Goal: Task Accomplishment & Management: Manage account settings

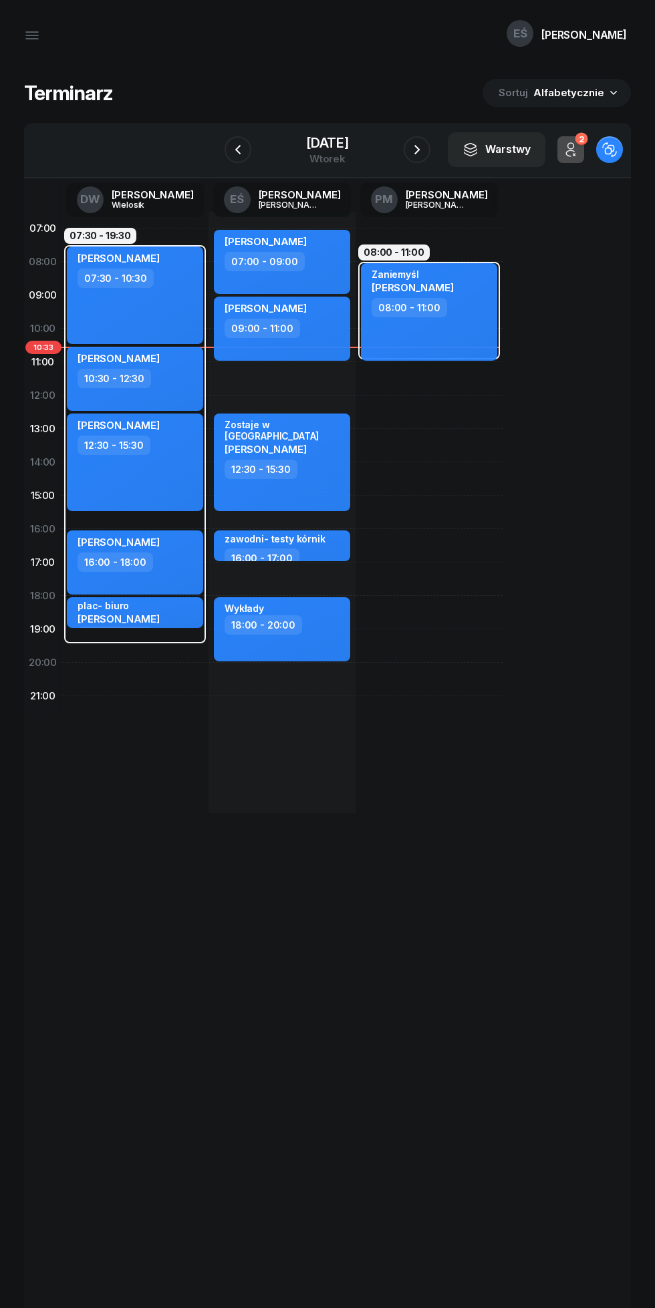
click at [306, 143] on div "[DATE]" at bounding box center [327, 142] width 43 height 13
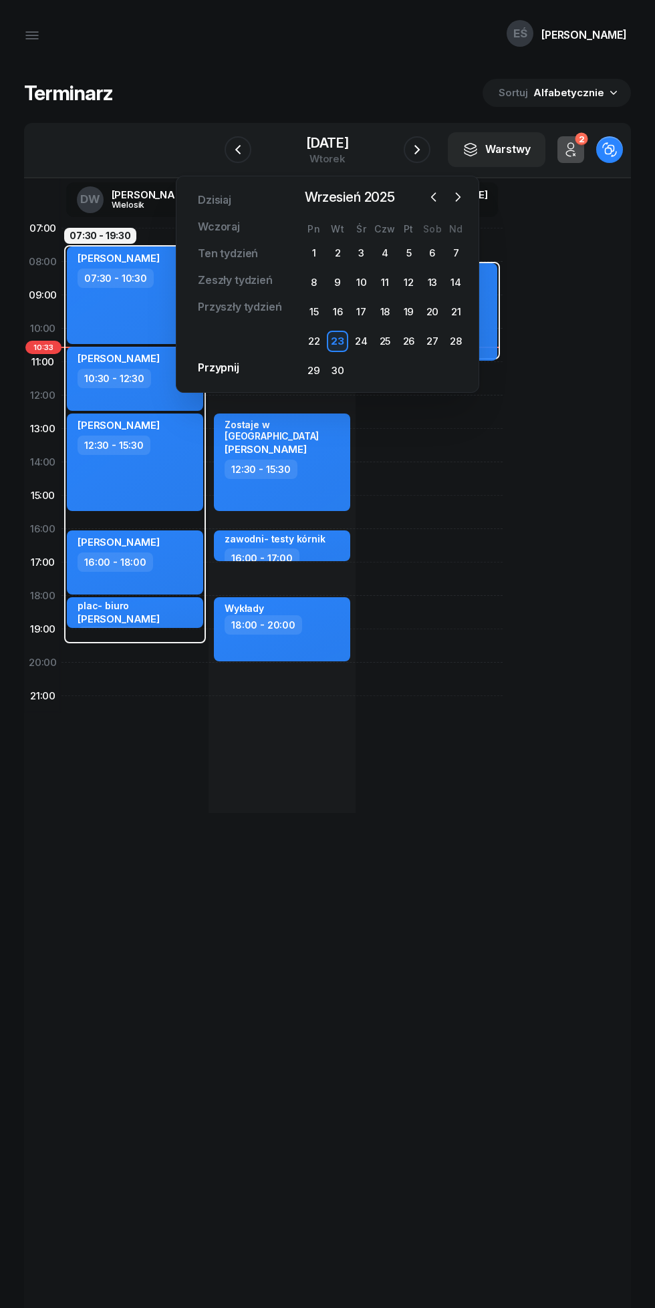
click at [444, 195] on div at bounding box center [446, 197] width 44 height 20
click at [453, 190] on icon "button" at bounding box center [457, 196] width 13 height 13
click at [408, 283] on div "10" at bounding box center [408, 282] width 21 height 21
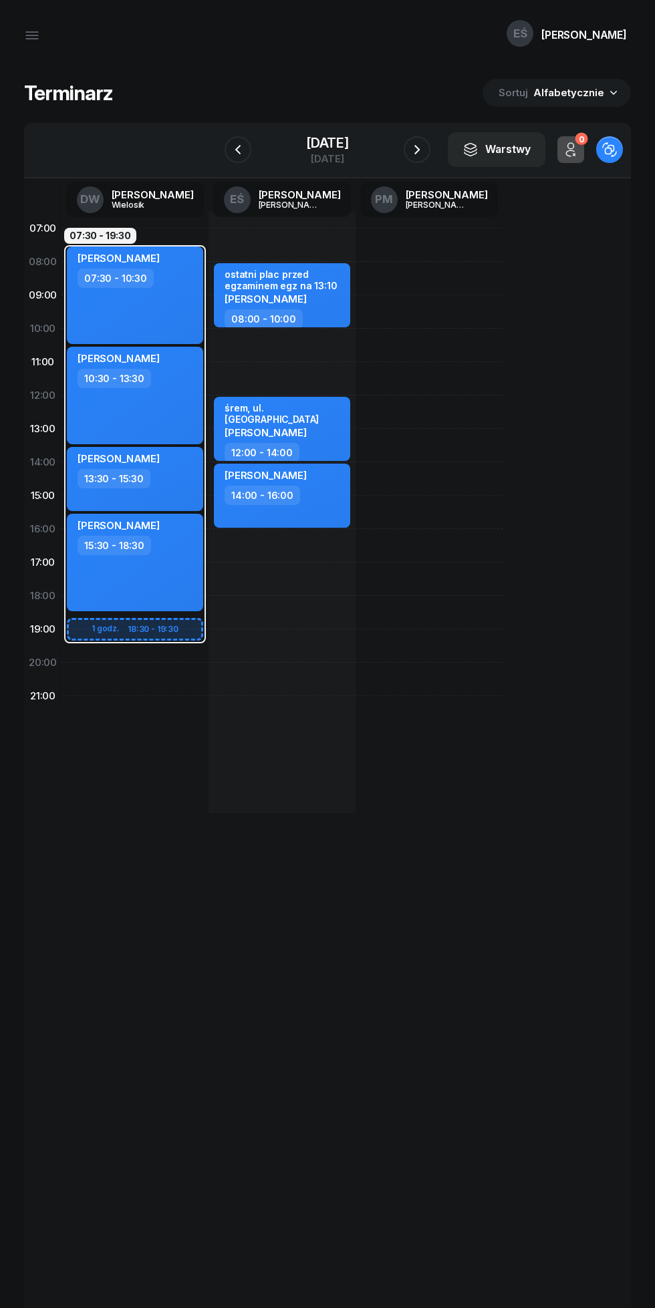
click at [230, 150] on icon "button" at bounding box center [238, 150] width 16 height 16
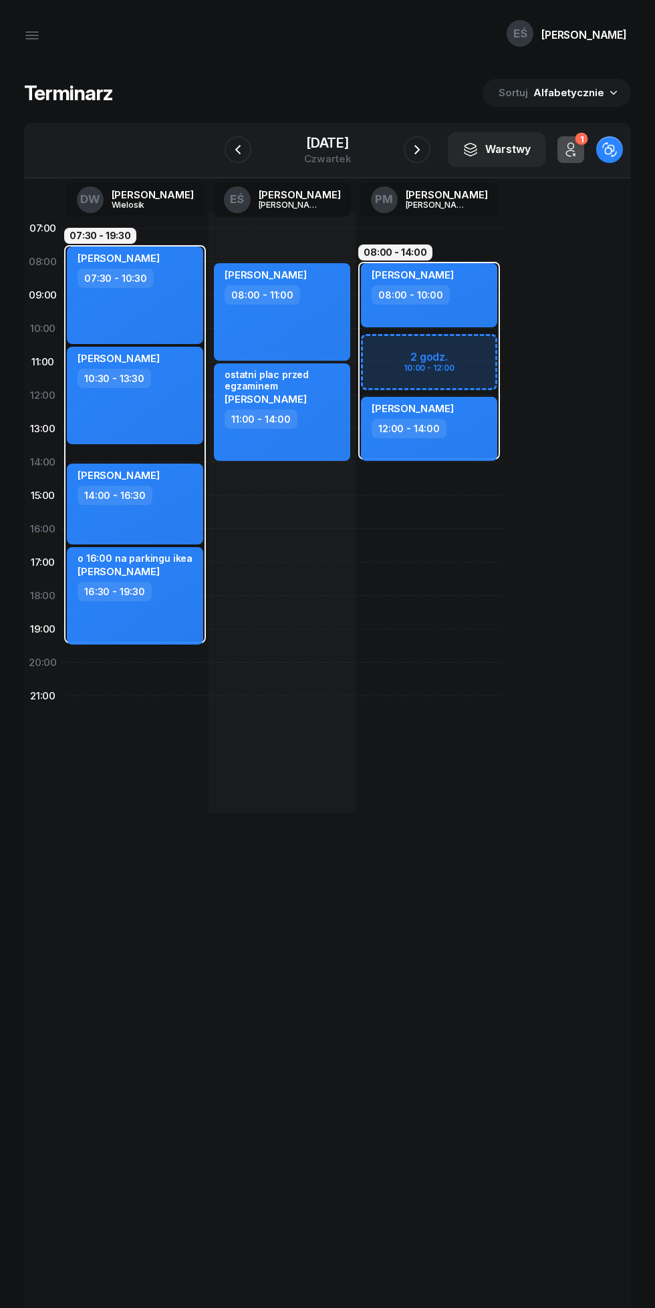
click at [570, 154] on icon "button" at bounding box center [571, 150] width 16 height 16
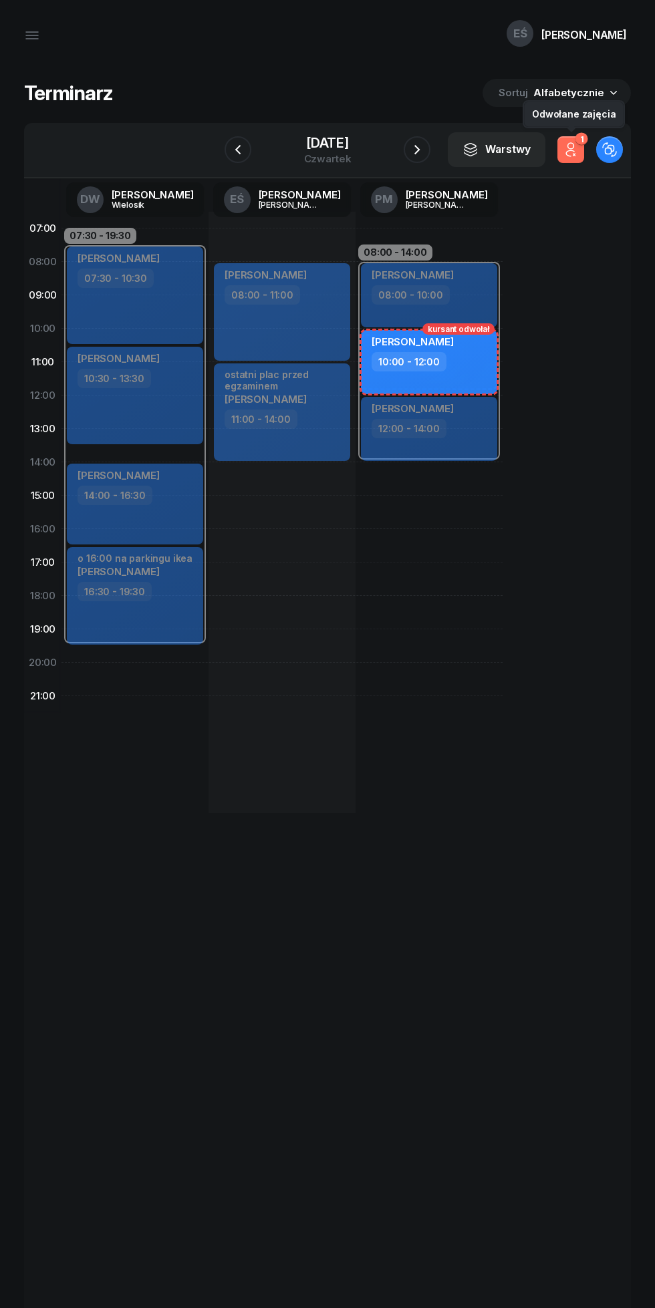
click at [570, 150] on icon "button" at bounding box center [571, 150] width 16 height 16
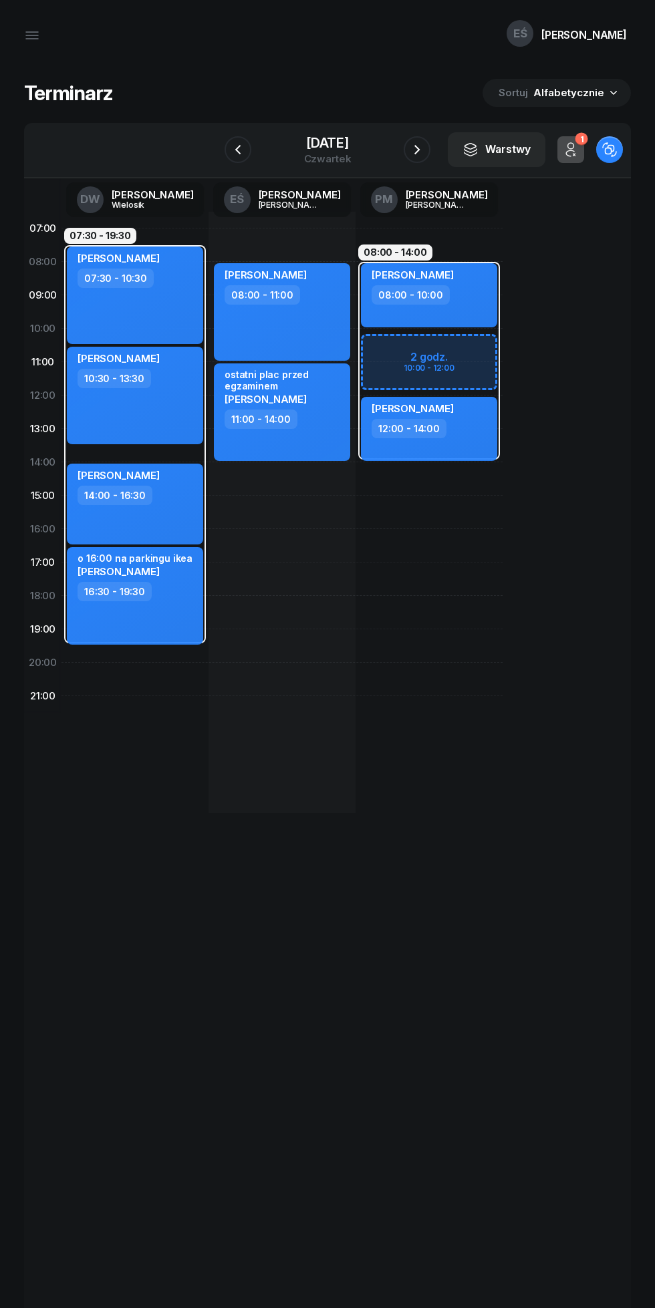
click at [304, 142] on div "[DATE]" at bounding box center [327, 142] width 47 height 13
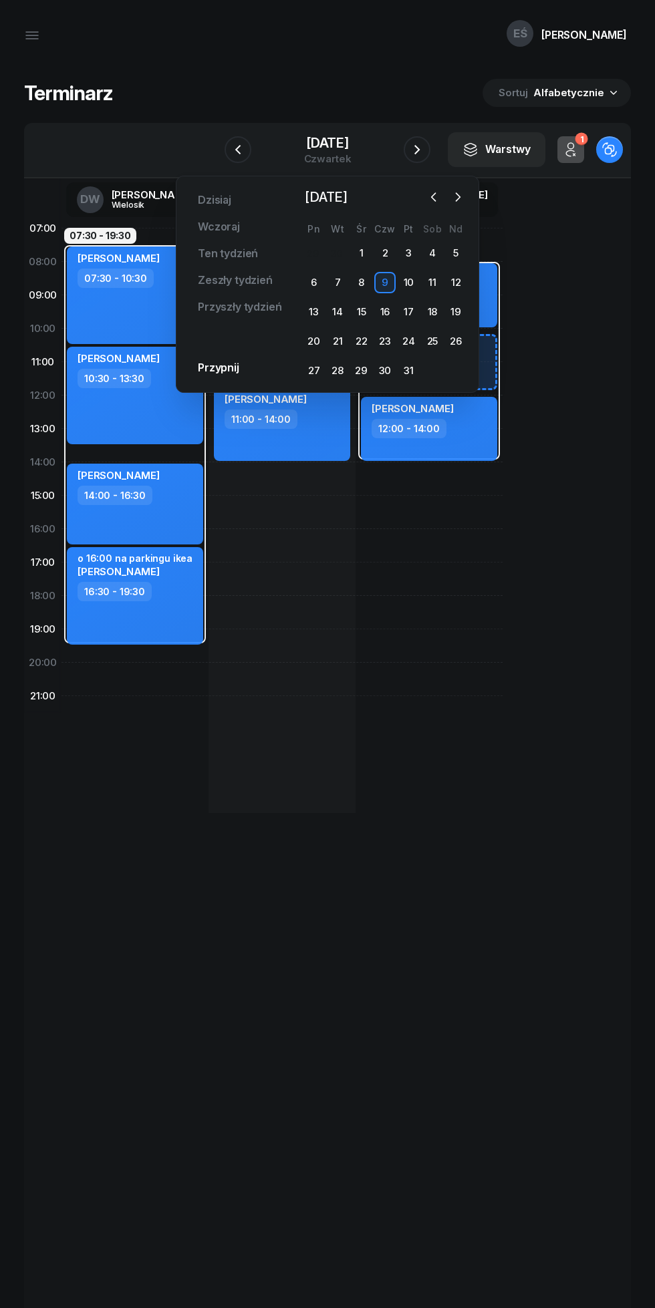
click at [353, 194] on span "[DATE]" at bounding box center [325, 196] width 53 height 21
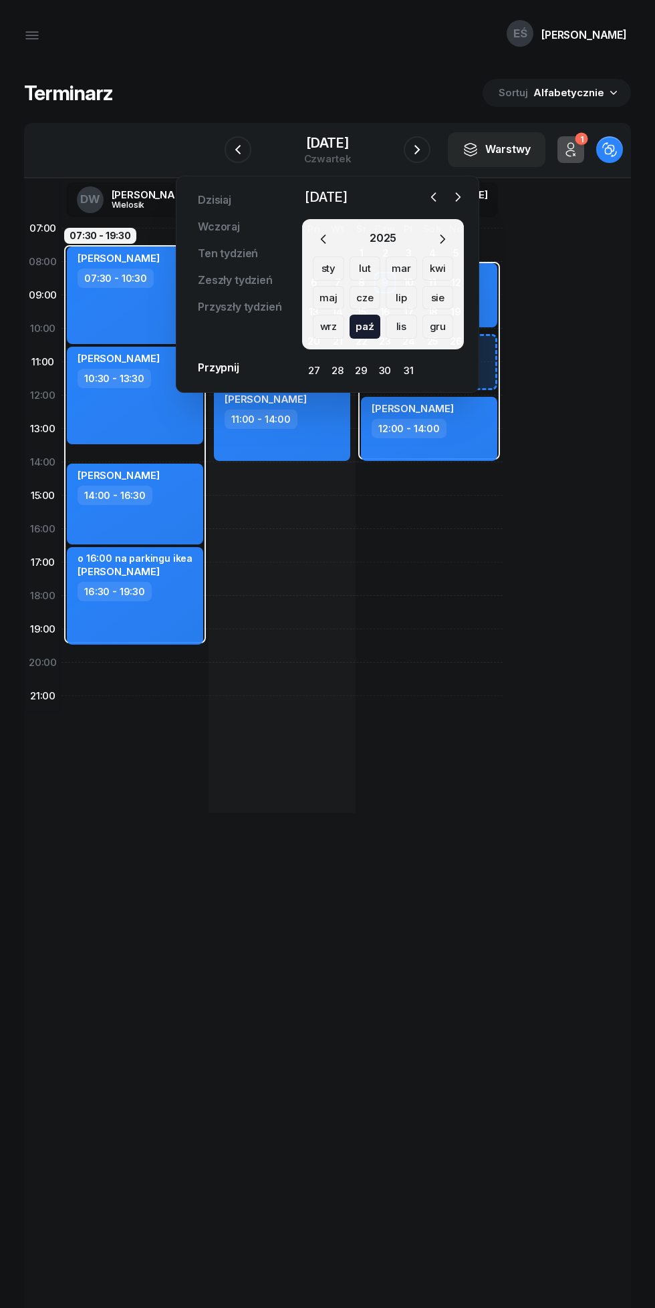
click at [433, 197] on icon "button" at bounding box center [433, 196] width 13 height 13
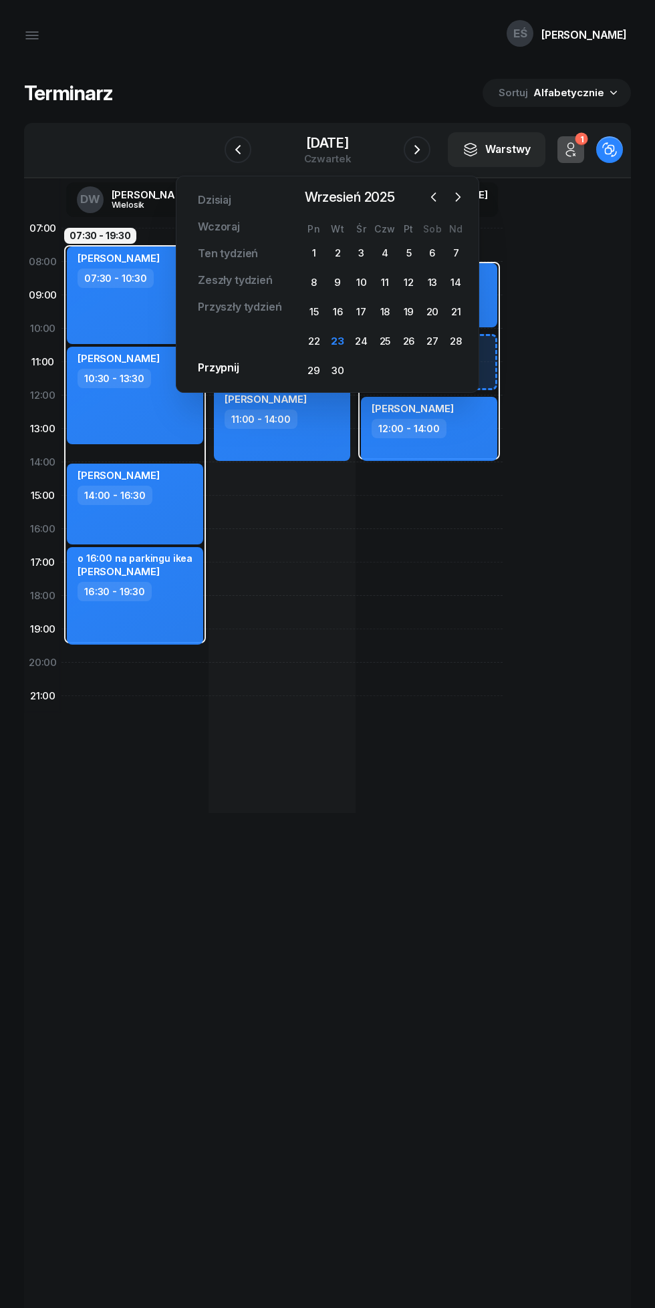
click at [335, 345] on div "23" at bounding box center [337, 341] width 21 height 21
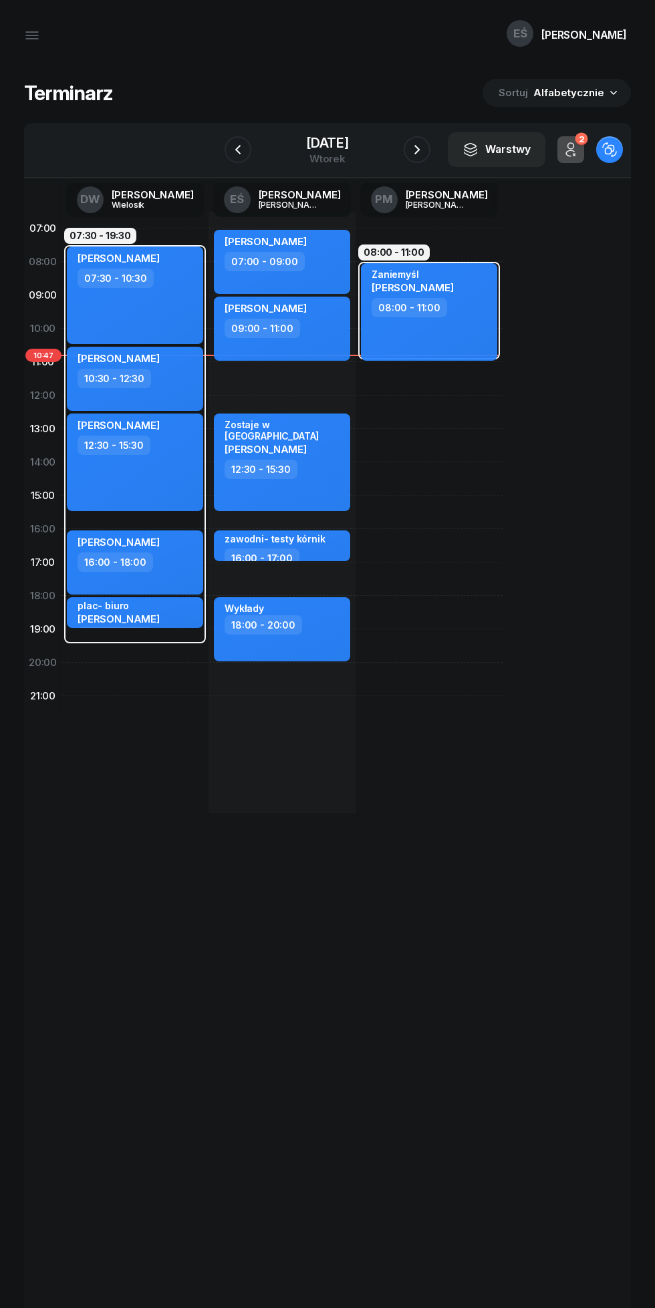
click at [166, 378] on div "10:30 - 12:30" at bounding box center [137, 378] width 118 height 19
select select "10"
select select "30"
select select "12"
select select "30"
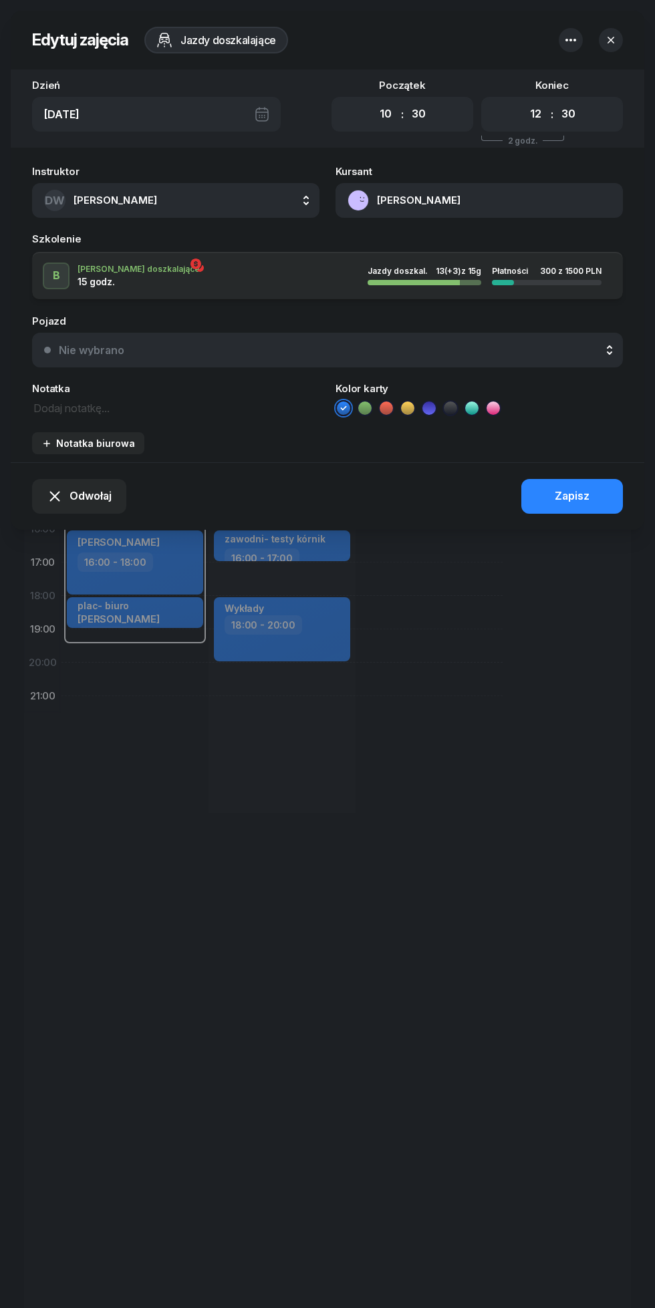
click at [408, 186] on button "[PERSON_NAME]" at bounding box center [478, 200] width 287 height 35
click at [477, 246] on div "Otwórz profil" at bounding box center [482, 247] width 65 height 17
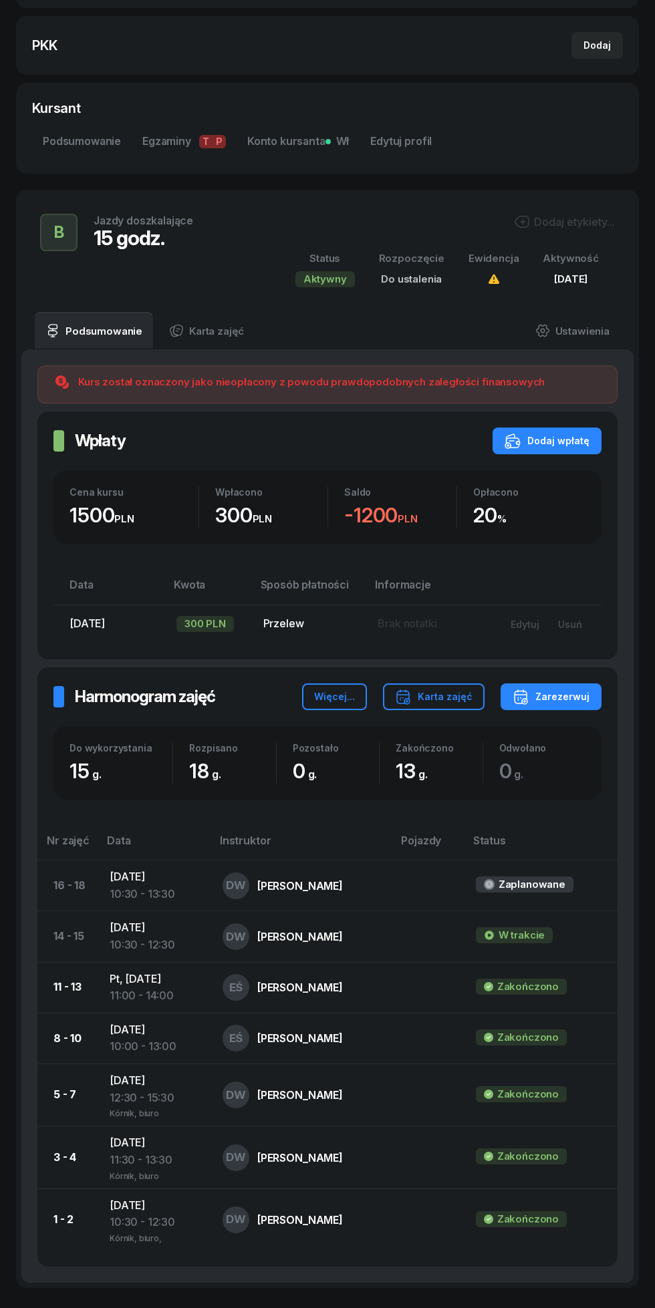
scroll to position [404, 0]
